Goal: Find specific page/section: Find specific page/section

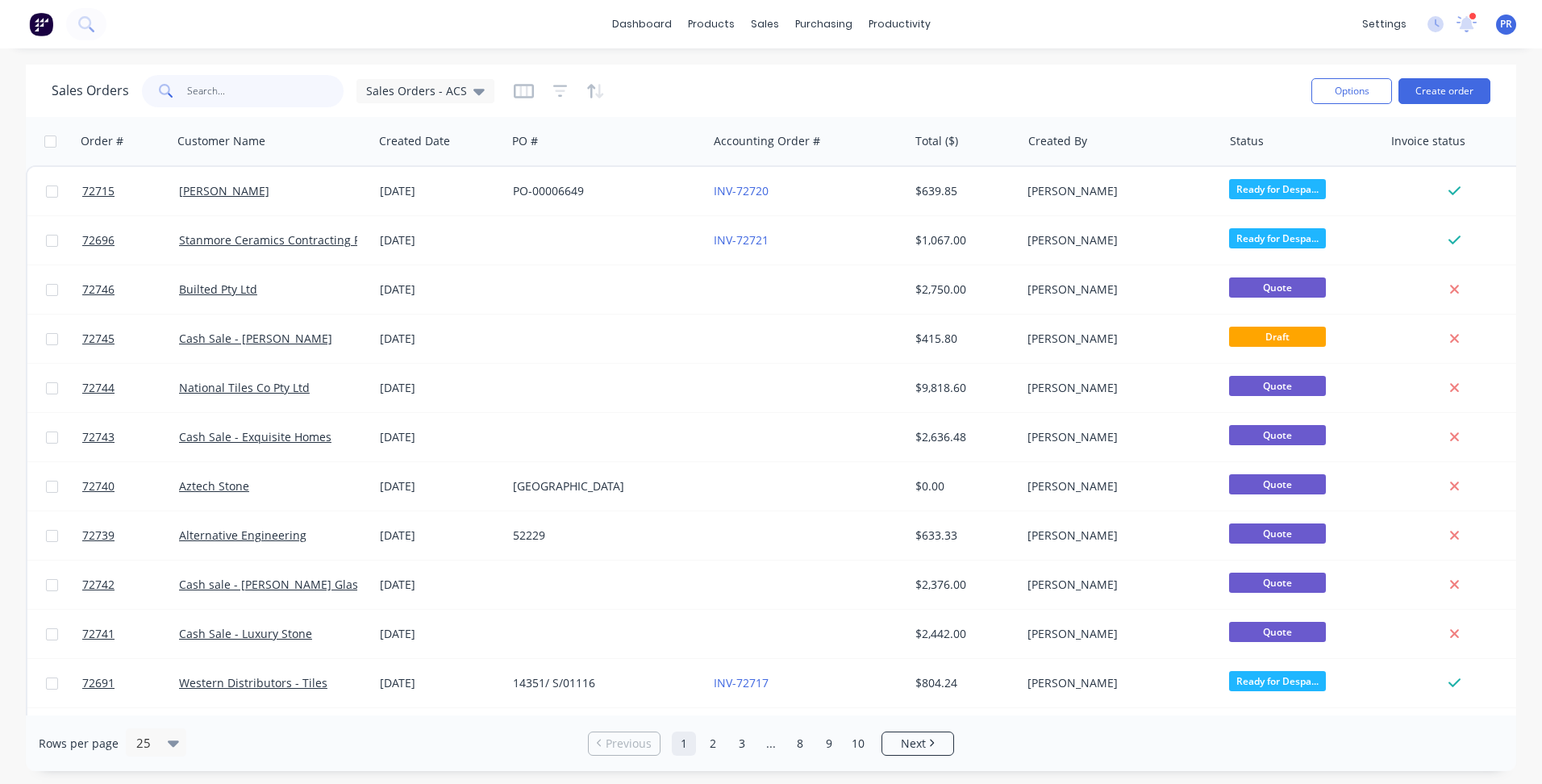
click at [272, 82] on input "text" at bounding box center [265, 91] width 158 height 32
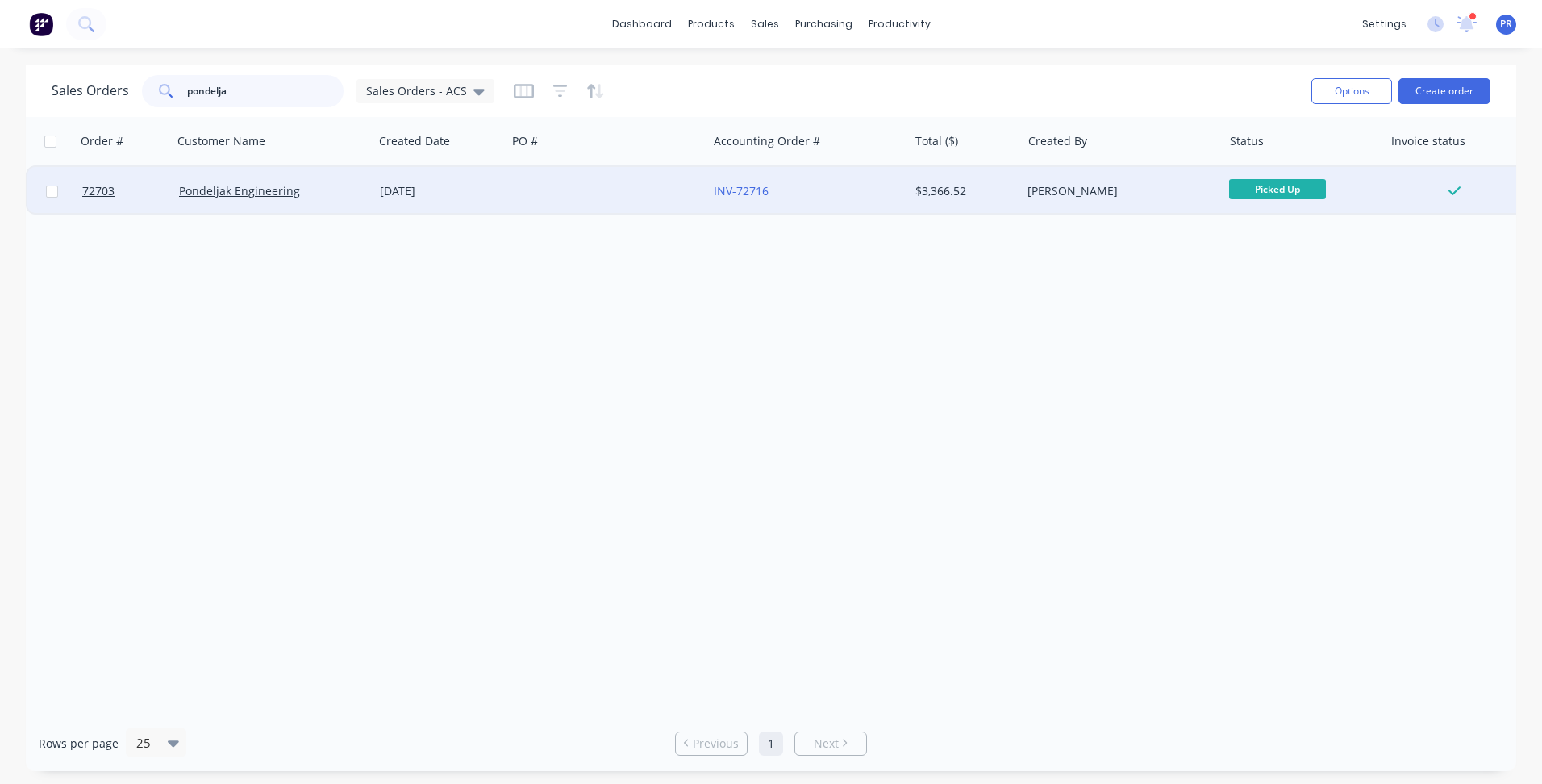
type input "pondelja"
click at [506, 179] on div at bounding box center [607, 190] width 201 height 48
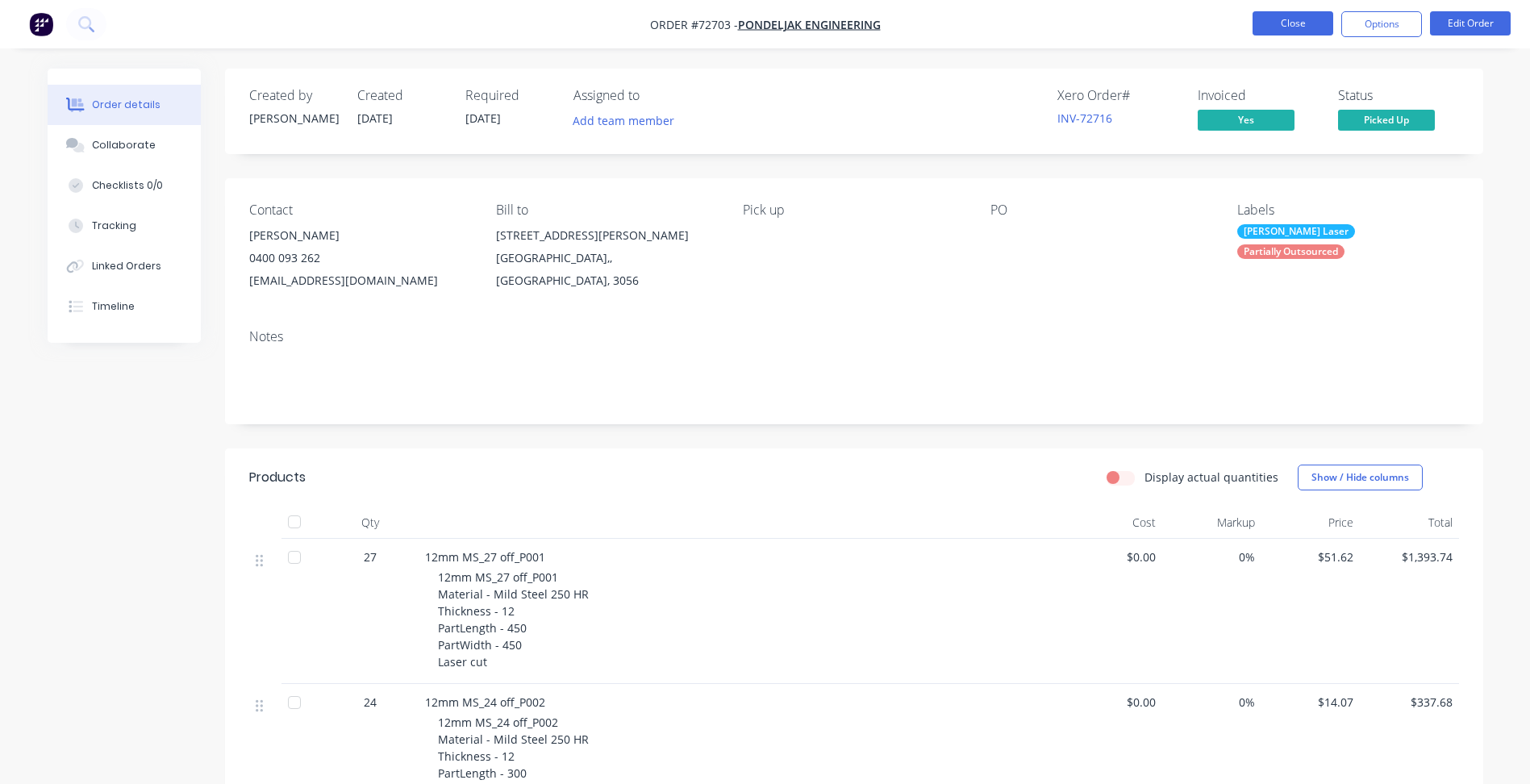
click at [1300, 22] on button "Close" at bounding box center [1292, 24] width 81 height 24
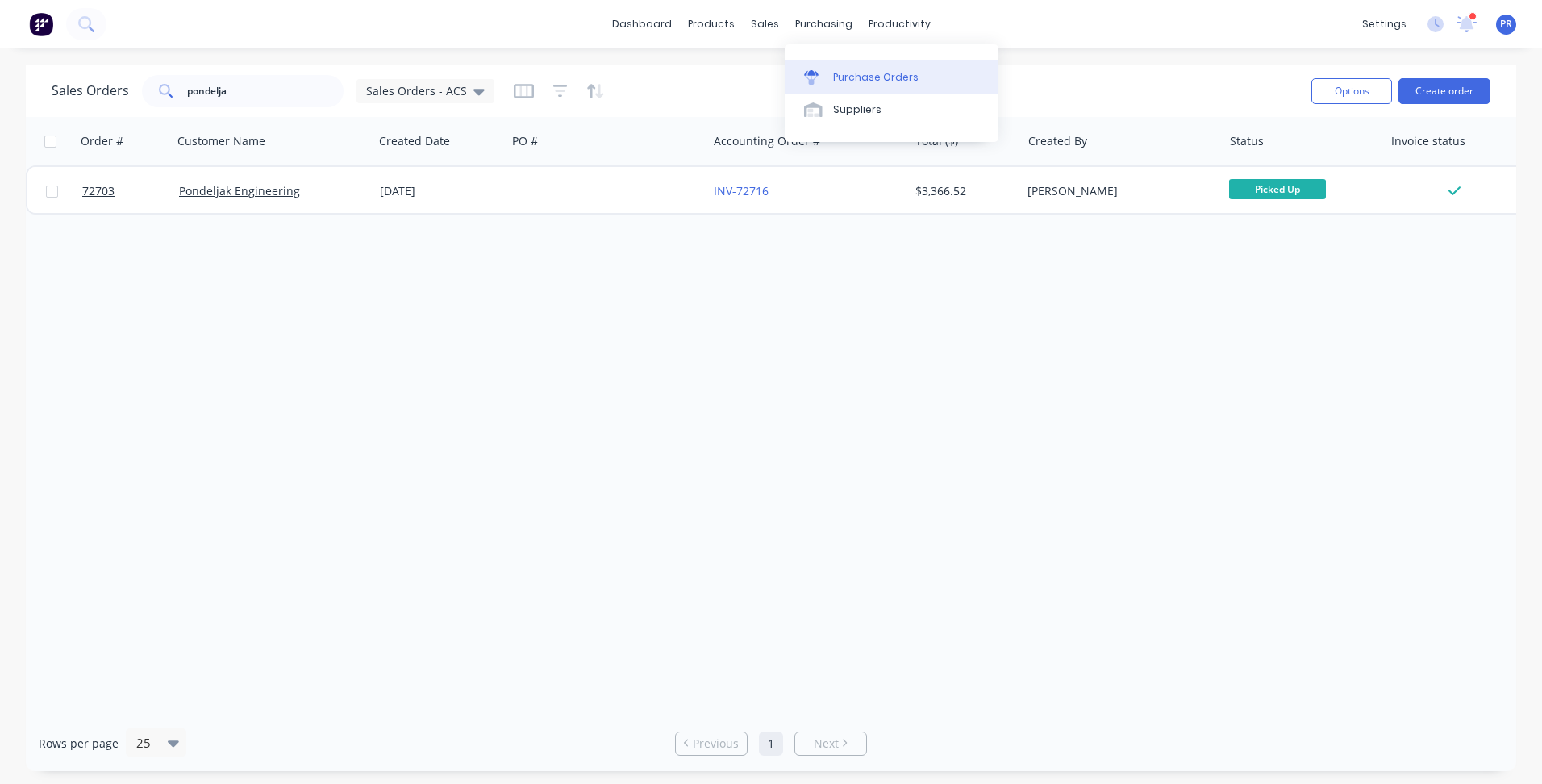
click at [826, 72] on div at bounding box center [816, 78] width 25 height 15
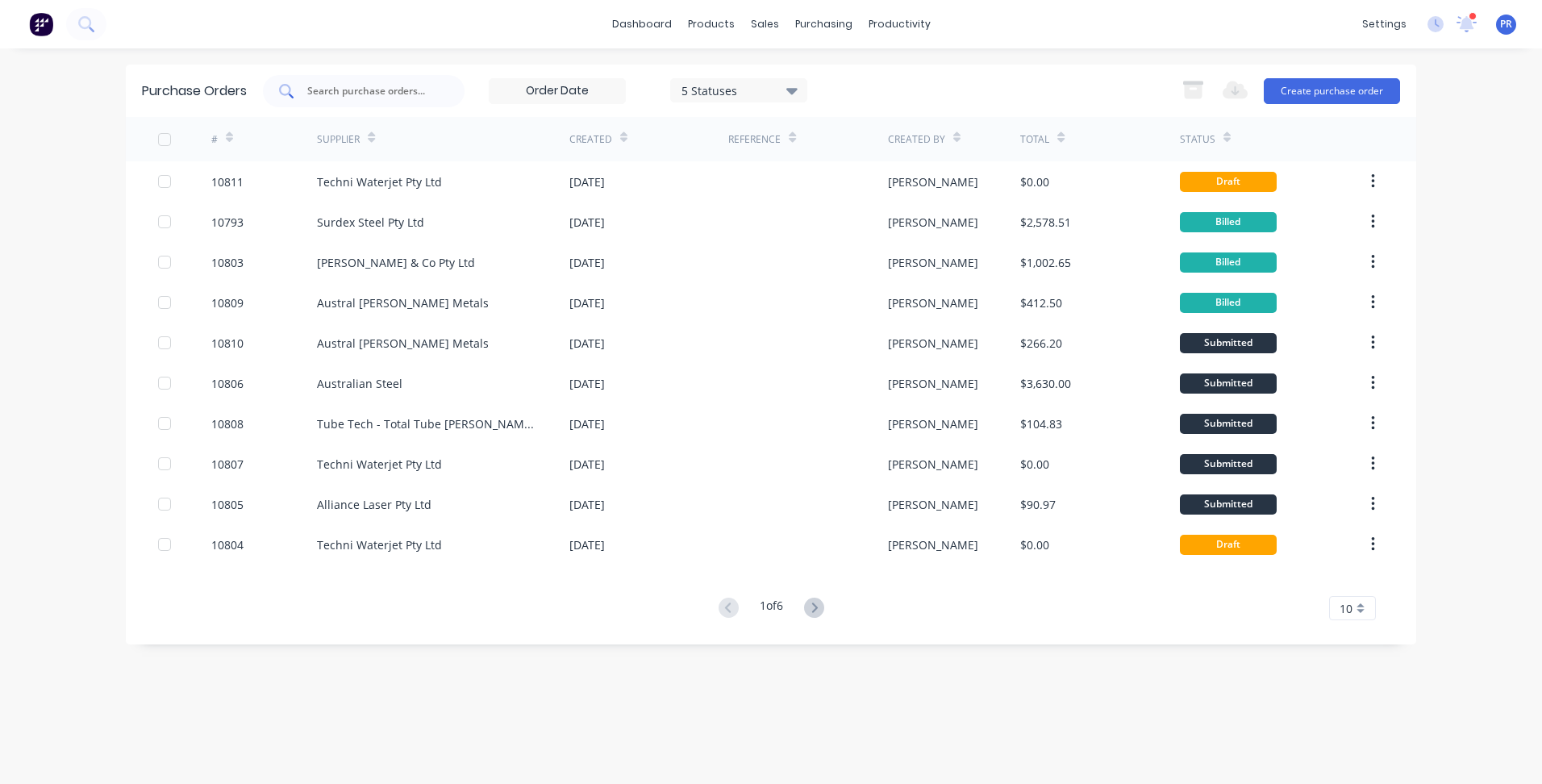
click at [401, 87] on input "text" at bounding box center [372, 91] width 134 height 16
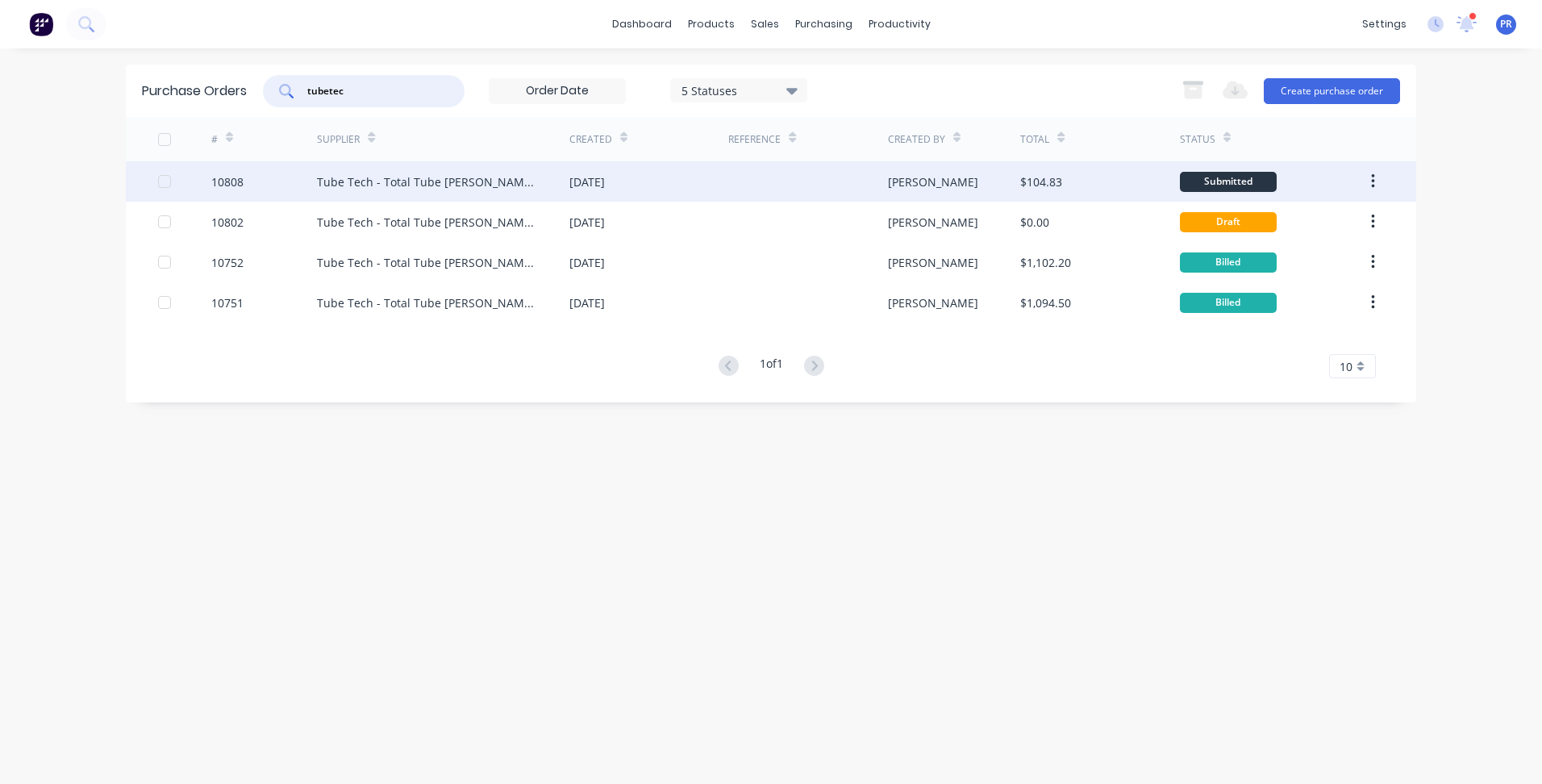
type input "tubetec"
click at [635, 180] on div "[DATE]" at bounding box center [648, 180] width 158 height 40
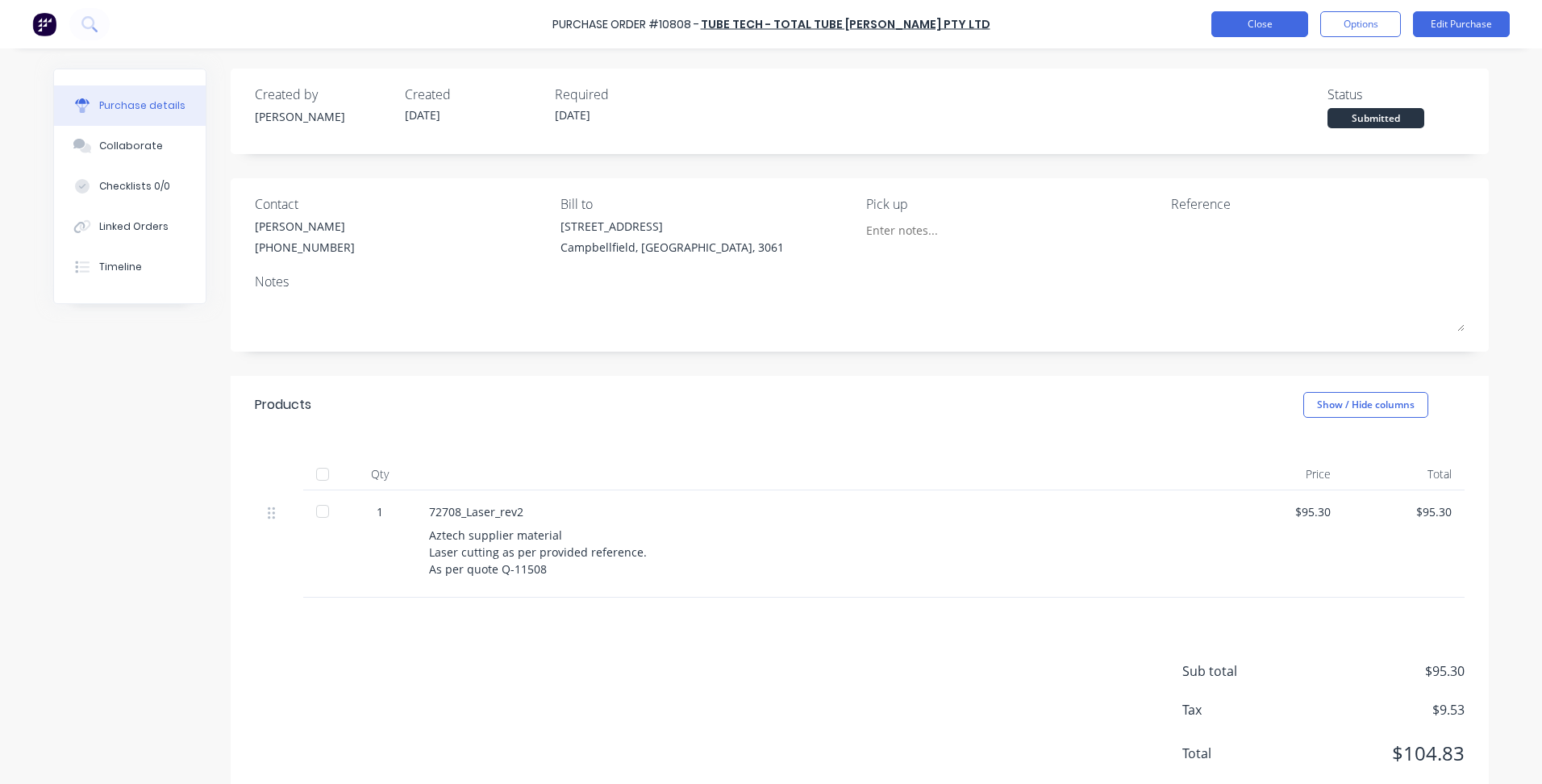
click at [1244, 21] on button "Close" at bounding box center [1259, 24] width 96 height 26
